Goal: Navigation & Orientation: Find specific page/section

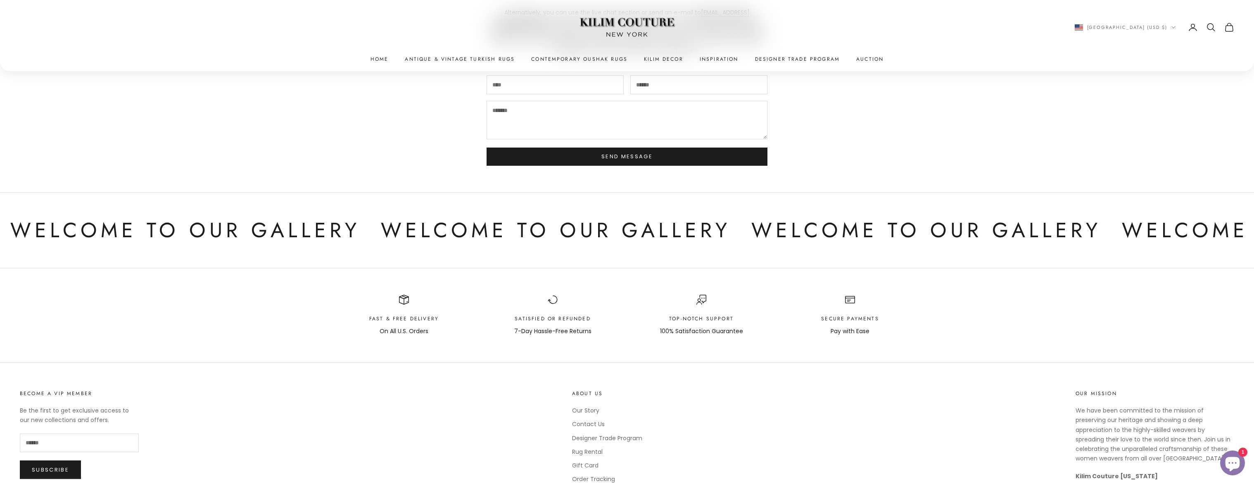
scroll to position [179, 0]
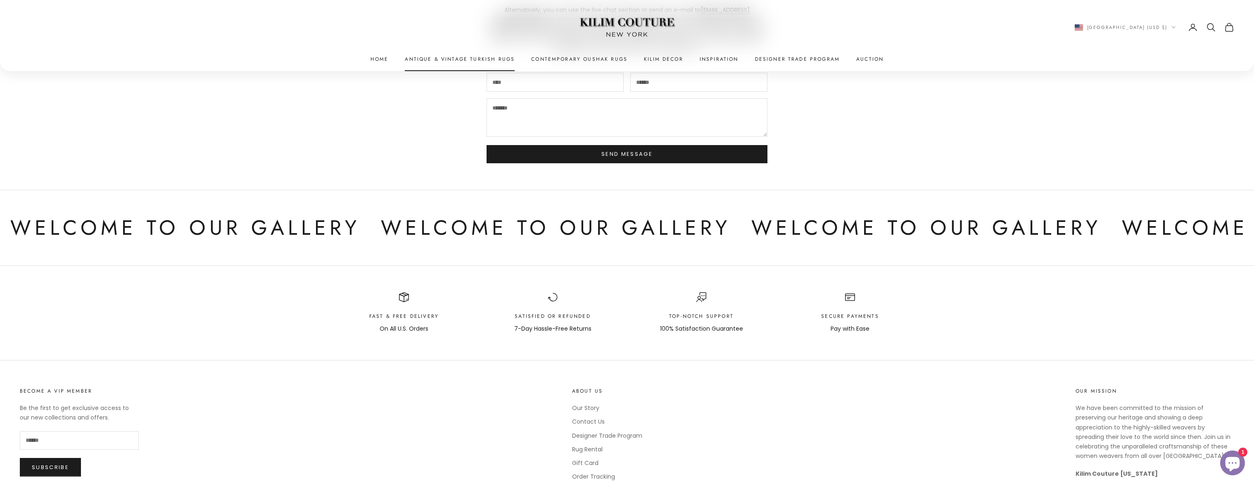
click at [473, 62] on link "Antique & Vintage Turkish Rugs" at bounding box center [460, 59] width 110 height 8
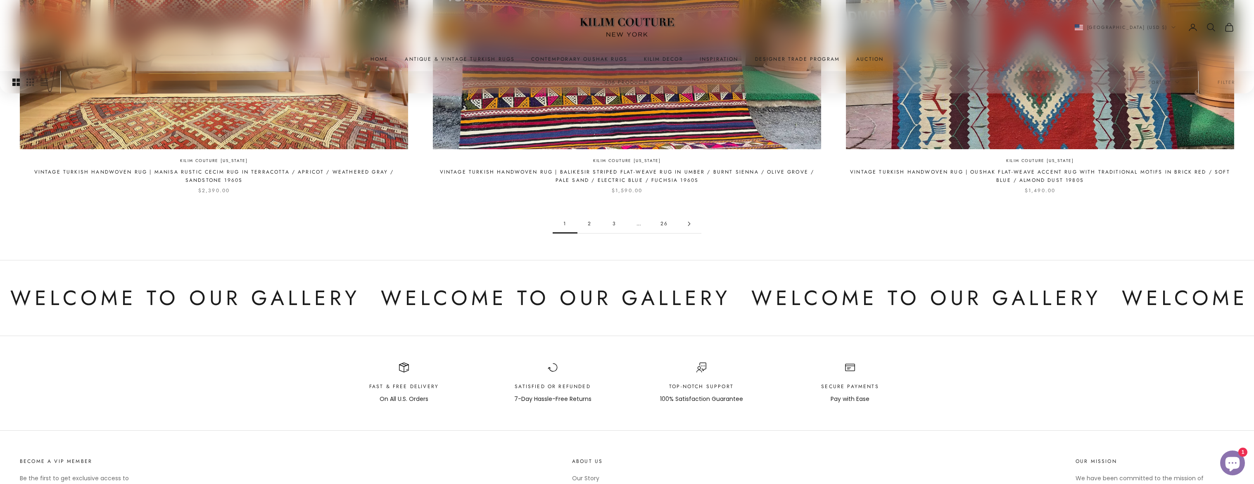
scroll to position [1239, 0]
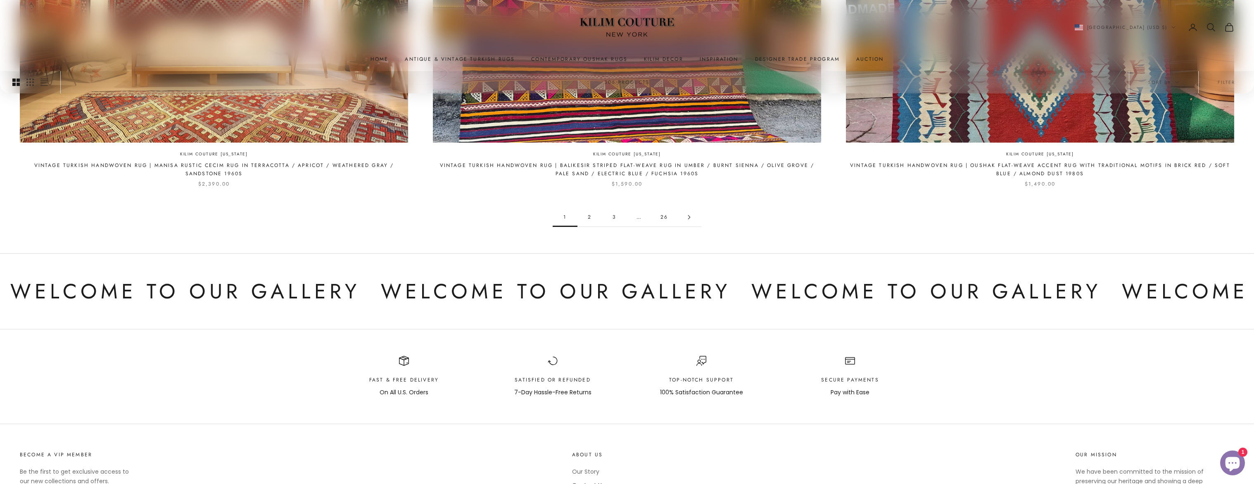
click at [595, 225] on link "2" at bounding box center [589, 217] width 25 height 19
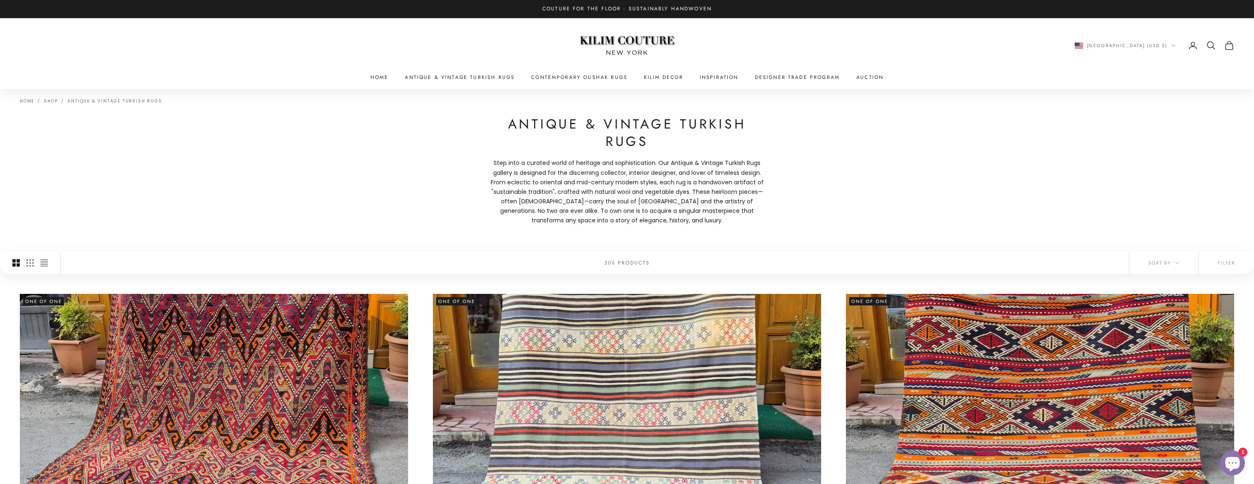
scroll to position [14, 0]
